Goal: Task Accomplishment & Management: Manage account settings

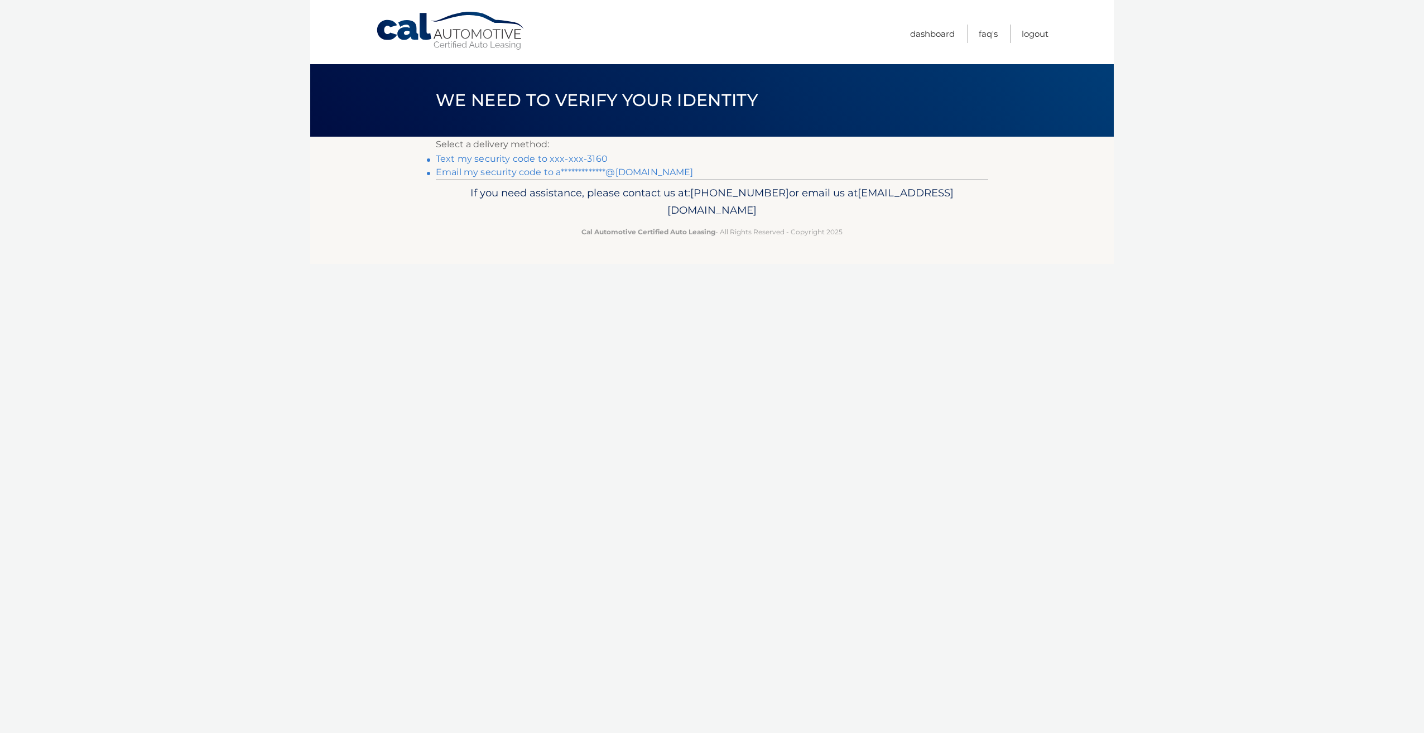
click at [518, 158] on link "Text my security code to xxx-xxx-3160" at bounding box center [522, 158] width 172 height 11
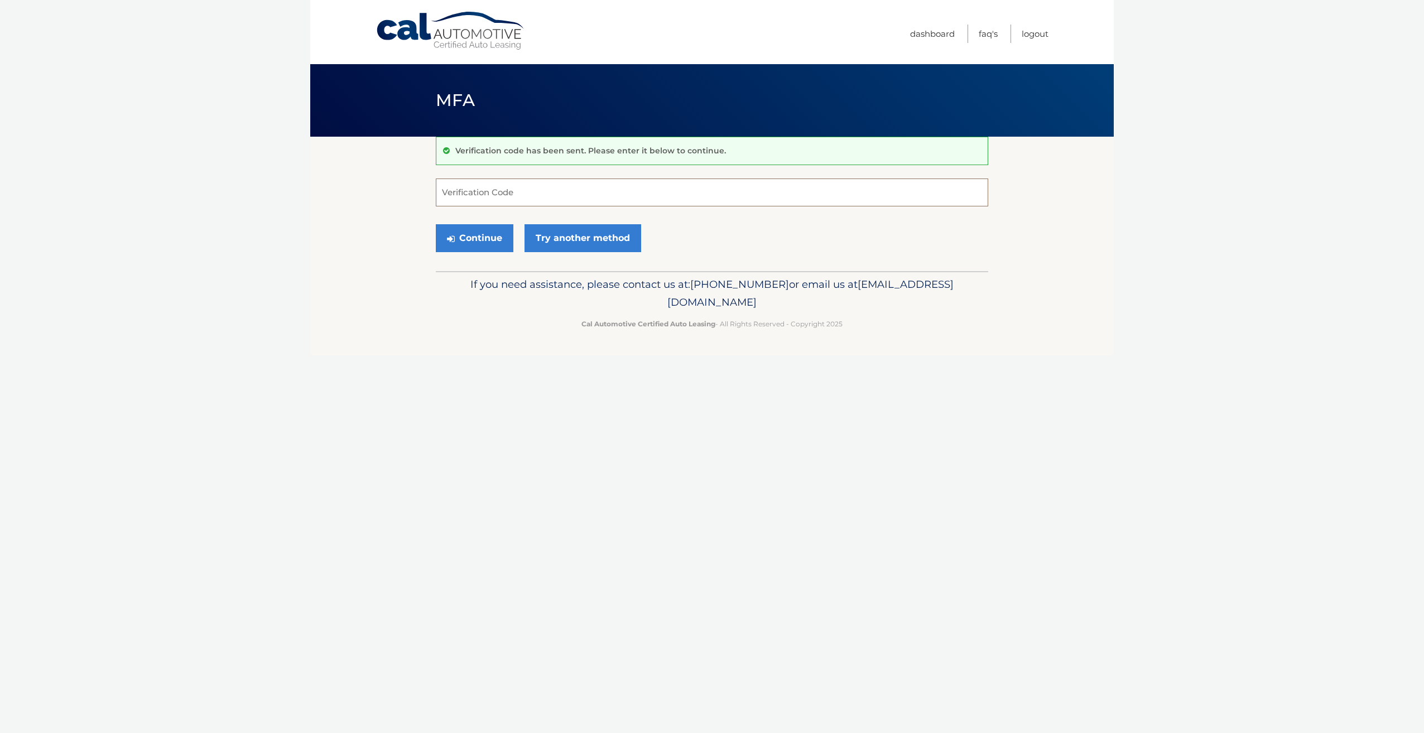
click at [533, 196] on input "Verification Code" at bounding box center [712, 193] width 552 height 28
type input "547754"
click at [436, 224] on button "Continue" at bounding box center [475, 238] width 78 height 28
click at [494, 239] on button "Continue" at bounding box center [475, 238] width 78 height 28
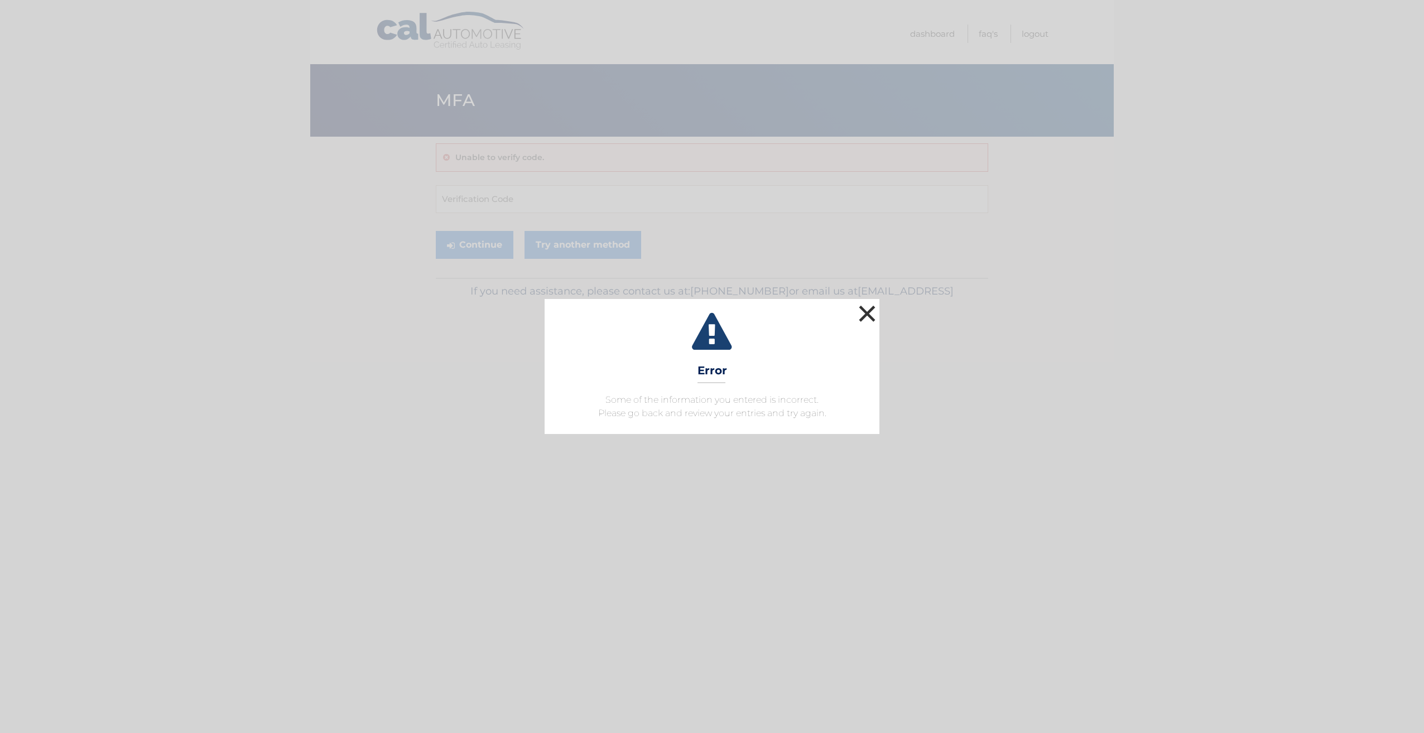
click at [862, 313] on button "×" at bounding box center [867, 313] width 22 height 22
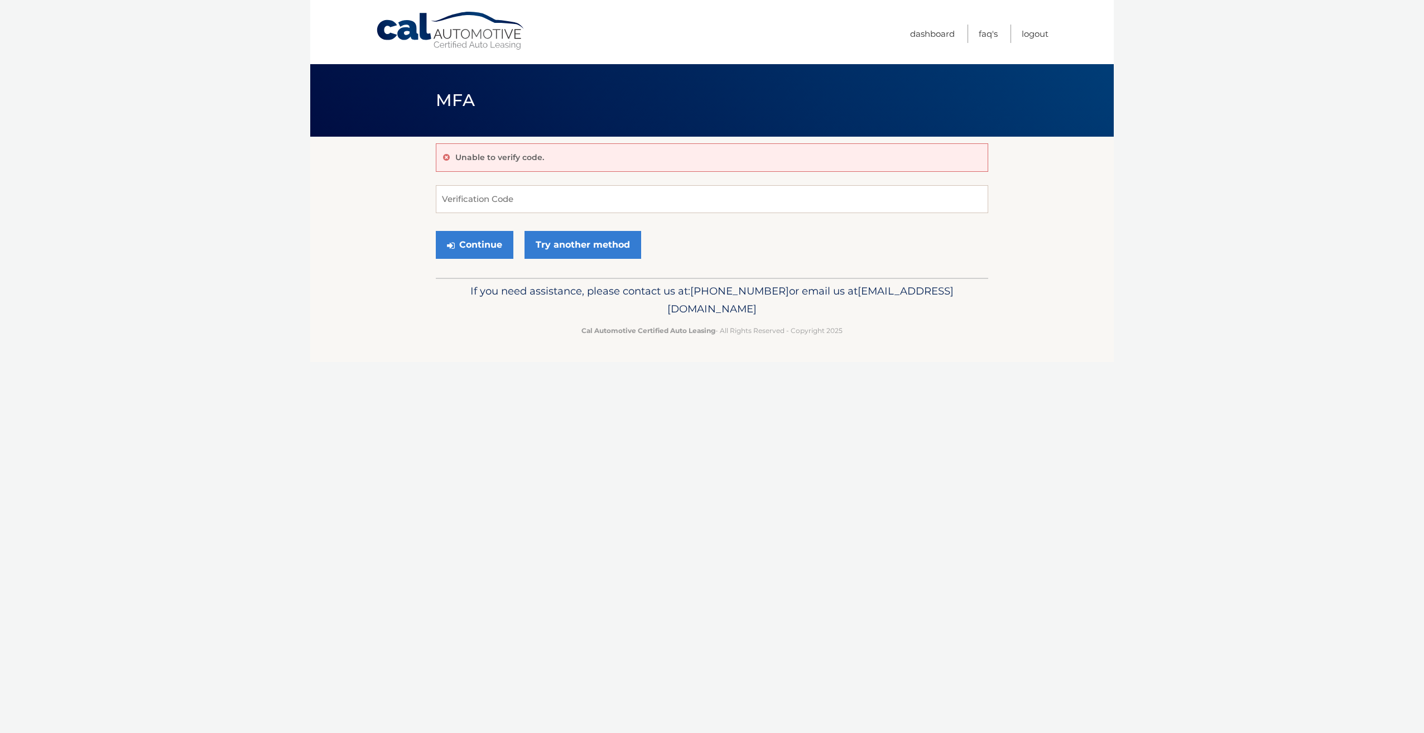
drag, startPoint x: 569, startPoint y: 213, endPoint x: 570, endPoint y: 222, distance: 8.5
click at [565, 223] on form "Verification Code Continue Try another method" at bounding box center [712, 224] width 552 height 79
drag, startPoint x: 565, startPoint y: 223, endPoint x: 493, endPoint y: 192, distance: 78.8
click at [493, 192] on input "Verification Code" at bounding box center [712, 199] width 552 height 28
type input "547754"
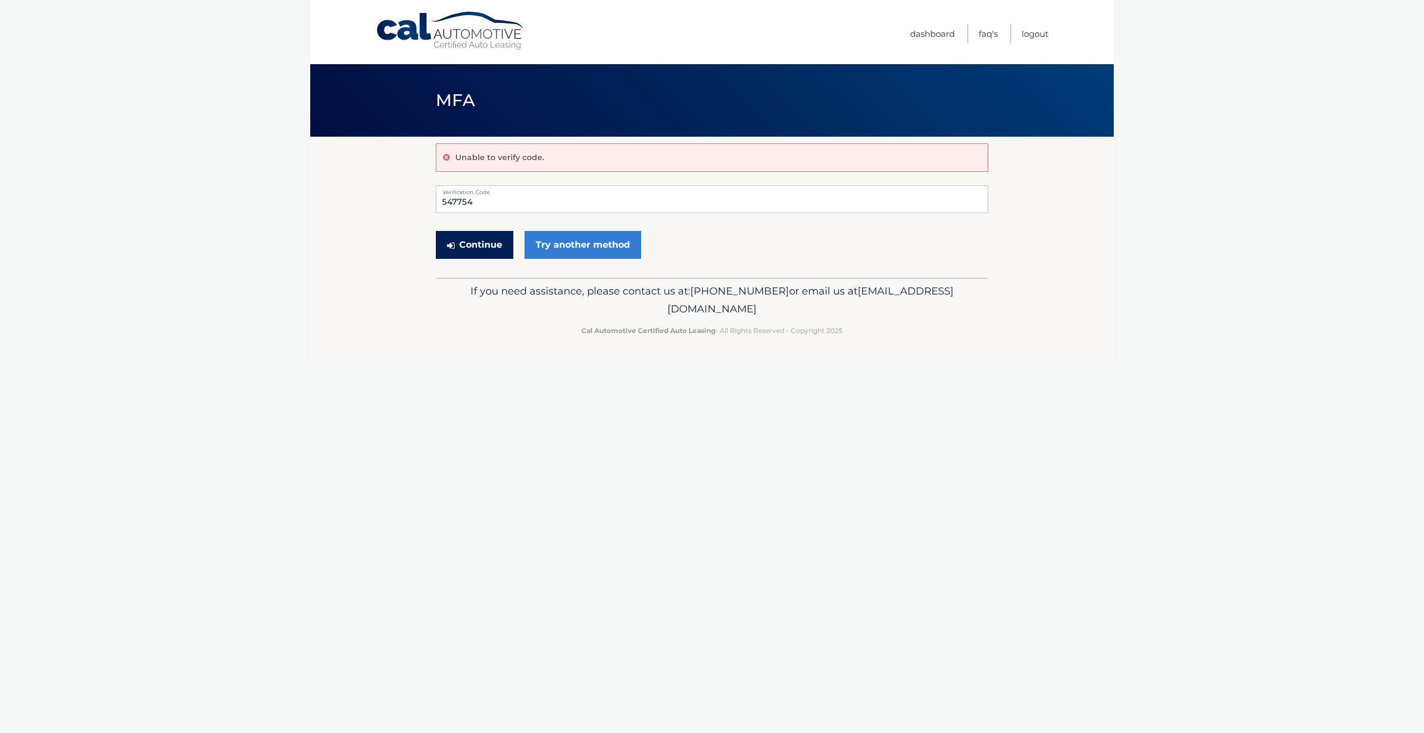
click at [478, 246] on button "Continue" at bounding box center [475, 245] width 78 height 28
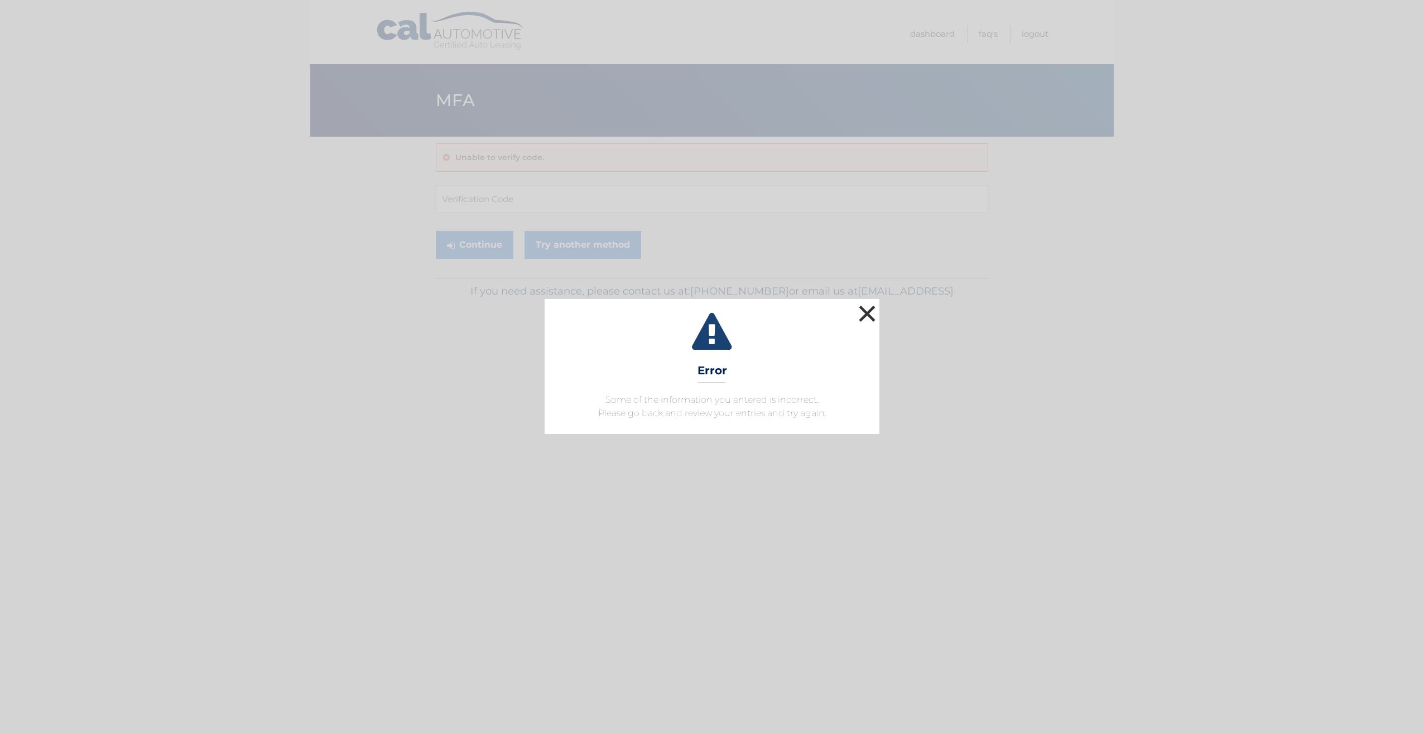
click at [866, 311] on button "×" at bounding box center [867, 313] width 22 height 22
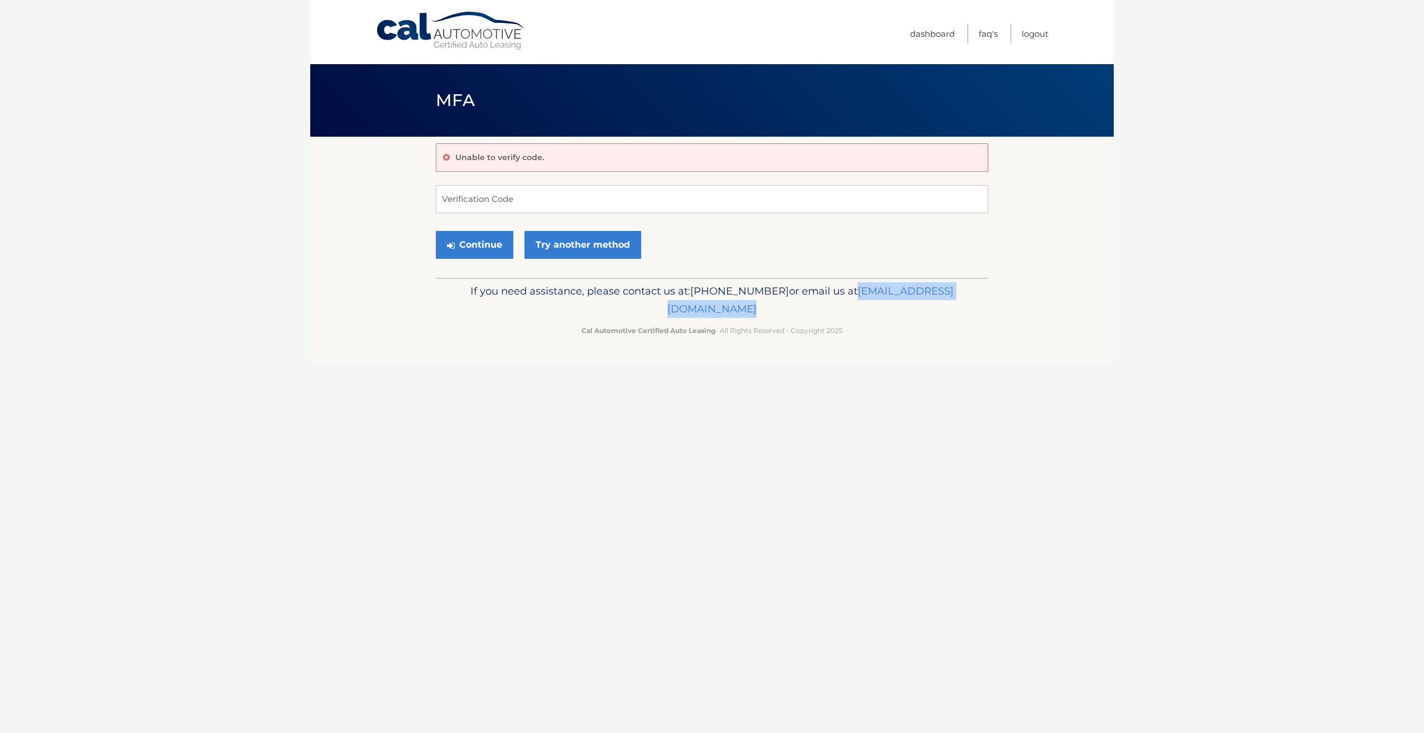
click at [305, 318] on body "Cal Automotive Menu Dashboard FAQ's Logout MFA" at bounding box center [712, 366] width 1424 height 733
click at [571, 243] on link "Try another method" at bounding box center [583, 245] width 117 height 28
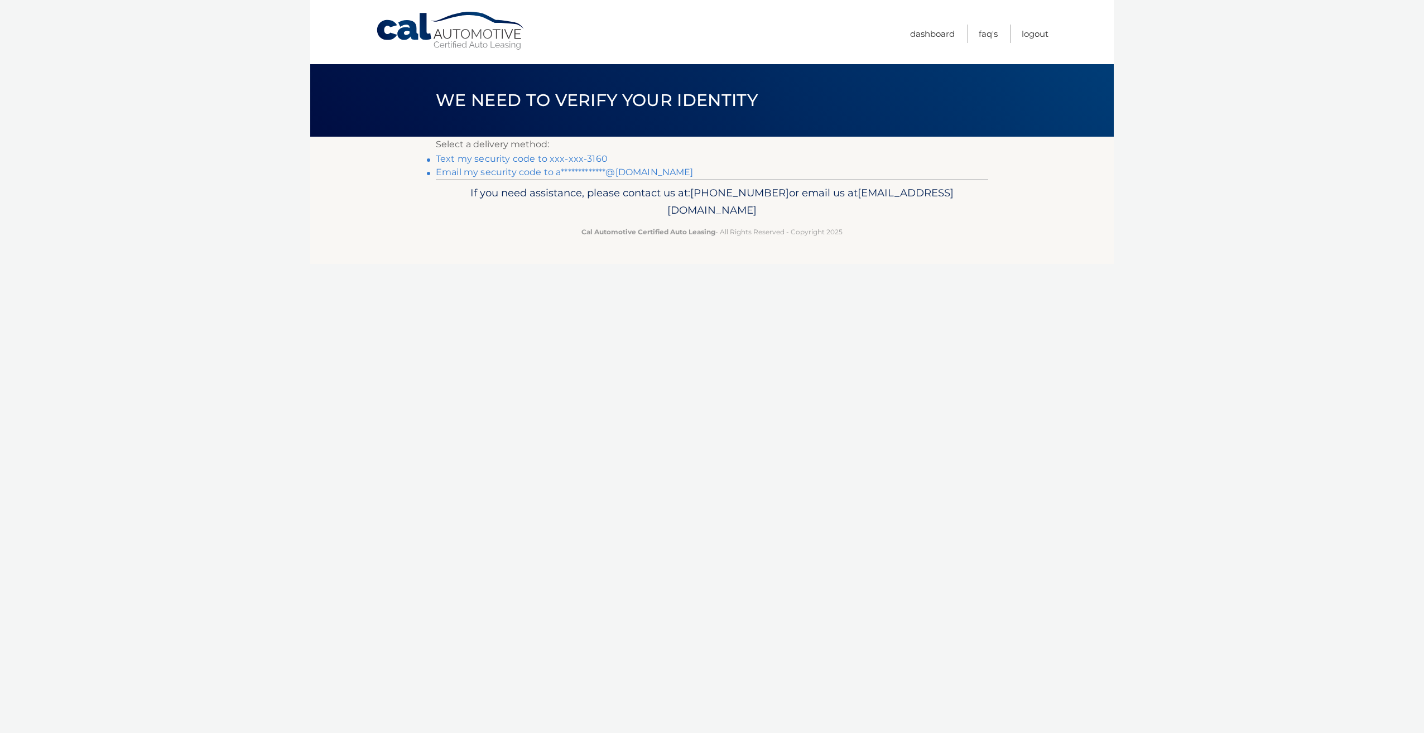
click at [488, 159] on link "Text my security code to xxx-xxx-3160" at bounding box center [522, 158] width 172 height 11
